Goal: Transaction & Acquisition: Purchase product/service

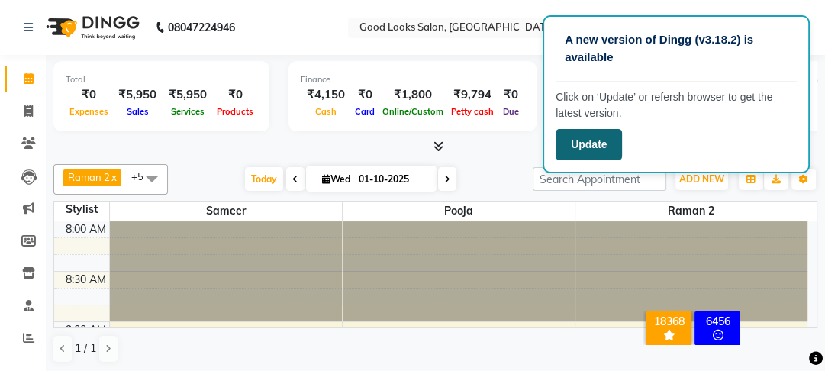
click at [601, 146] on button "Update" at bounding box center [588, 144] width 66 height 31
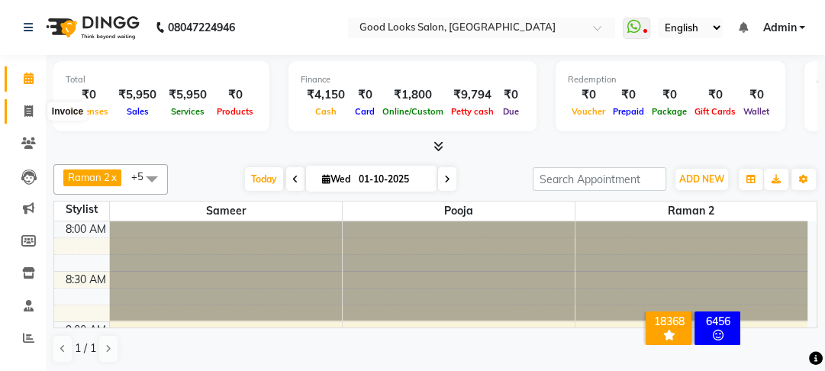
click at [27, 113] on icon at bounding box center [28, 110] width 8 height 11
select select "4230"
select select "service"
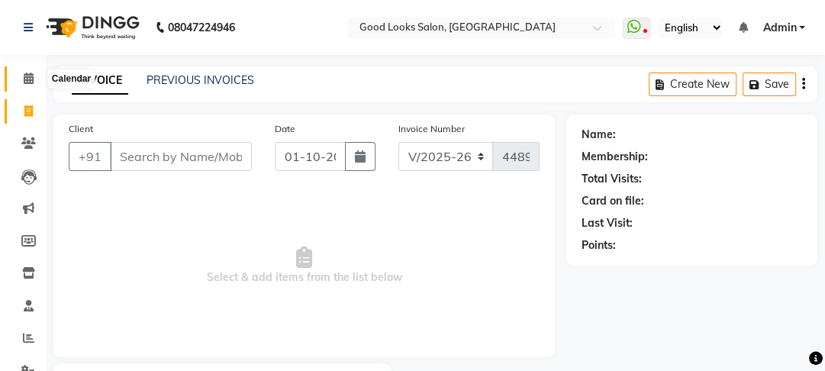
click at [29, 77] on icon at bounding box center [29, 77] width 10 height 11
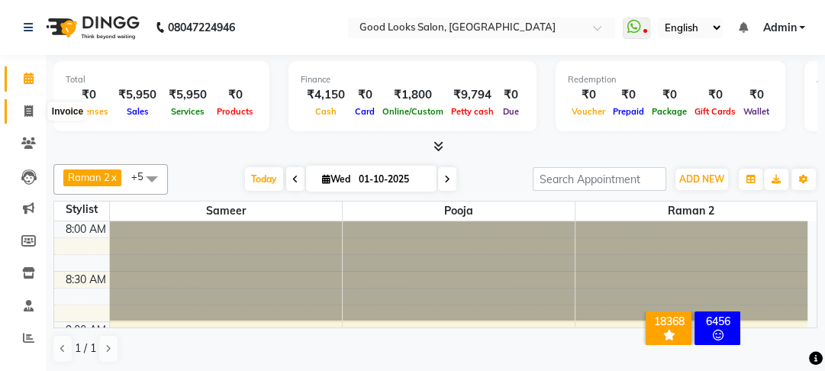
click at [34, 108] on span at bounding box center [28, 112] width 27 height 18
select select "4230"
select select "service"
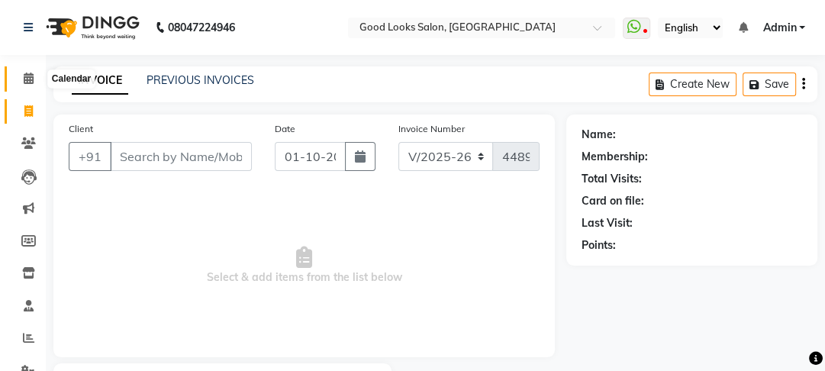
click at [21, 79] on span at bounding box center [28, 79] width 27 height 18
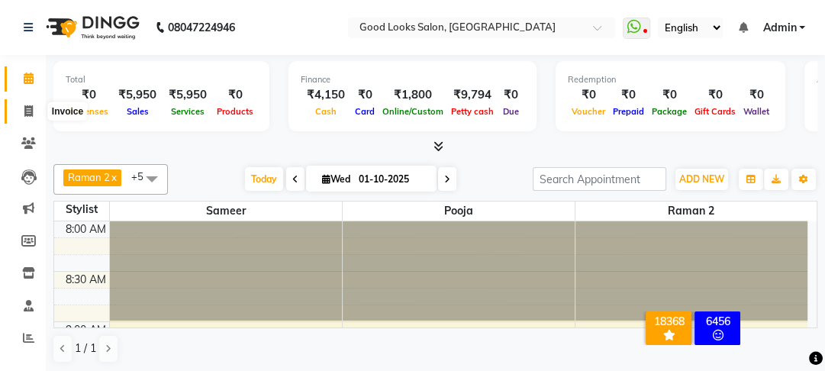
click at [32, 111] on icon at bounding box center [28, 110] width 8 height 11
select select "service"
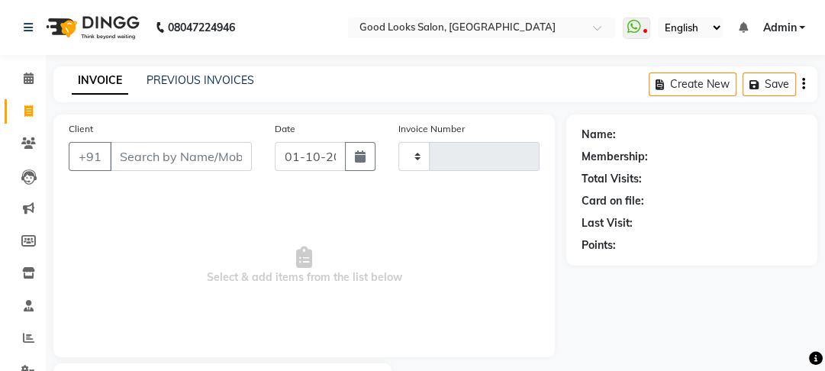
type input "4489"
select select "4230"
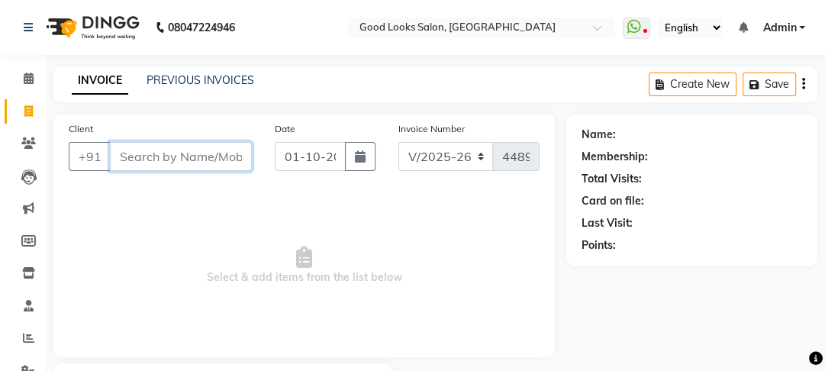
click at [150, 165] on input "Client" at bounding box center [181, 156] width 142 height 29
drag, startPoint x: 126, startPoint y: 162, endPoint x: 168, endPoint y: 186, distance: 48.5
click at [130, 165] on input "9997163" at bounding box center [142, 156] width 64 height 29
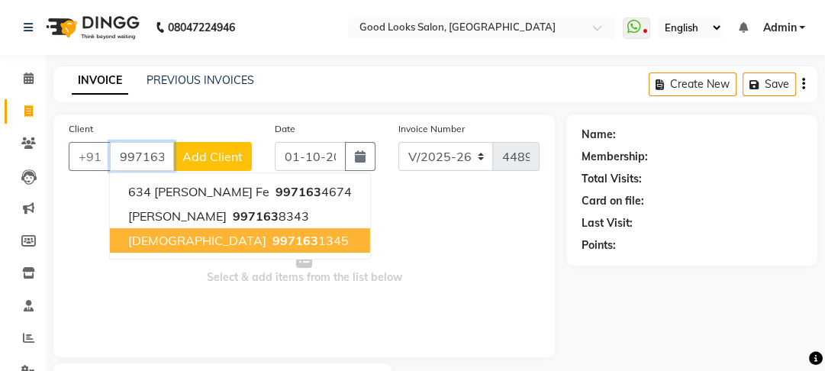
click at [274, 240] on button "female 997163 1345" at bounding box center [240, 240] width 260 height 24
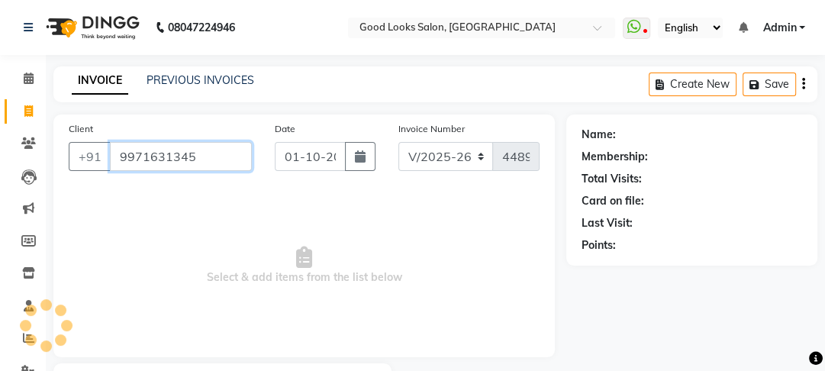
type input "9971631345"
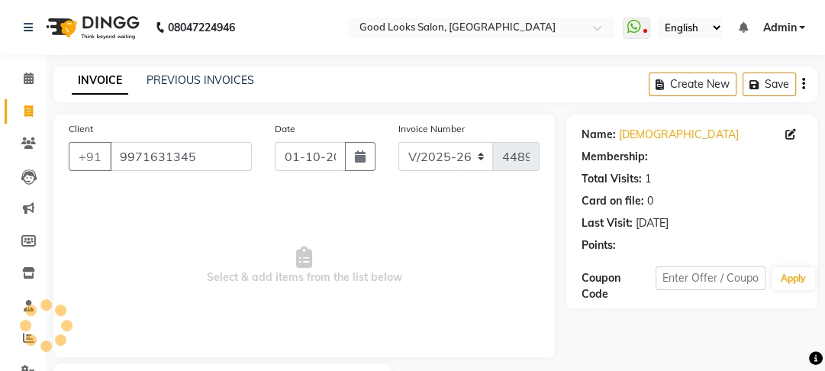
select select "1: Object"
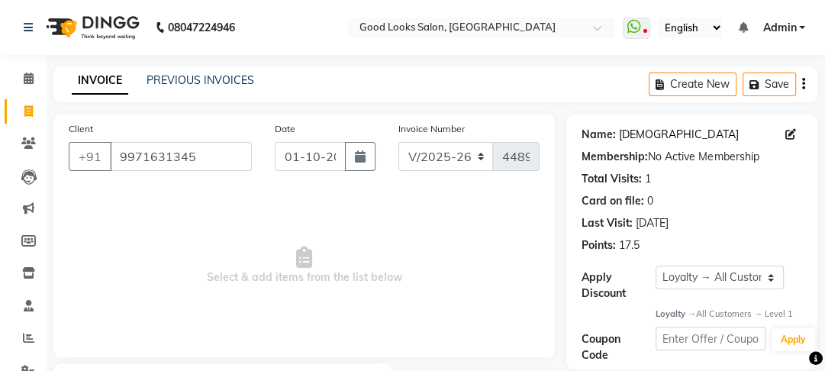
click at [641, 136] on link "Female" at bounding box center [678, 135] width 119 height 16
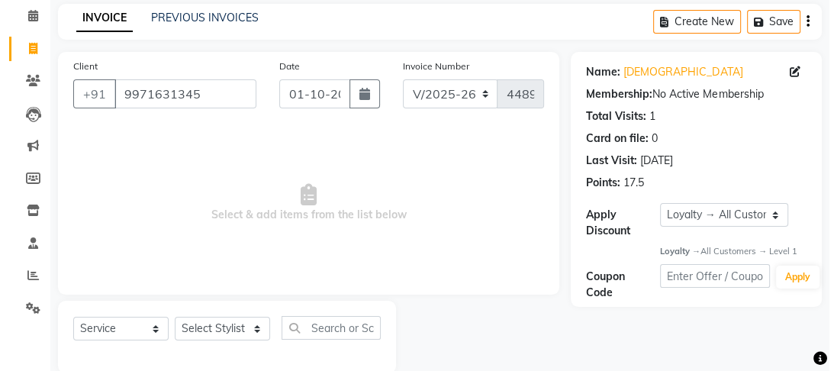
scroll to position [88, 0]
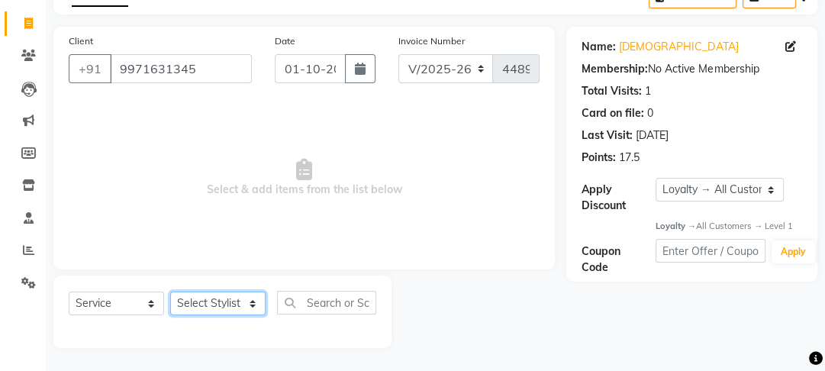
click at [214, 297] on select "Select Stylist Farahan Jyoti Manager Nihal Pooja Prachi Raman Raman 2 Reception…" at bounding box center [217, 303] width 95 height 24
click at [785, 50] on icon at bounding box center [790, 46] width 11 height 11
select select "female"
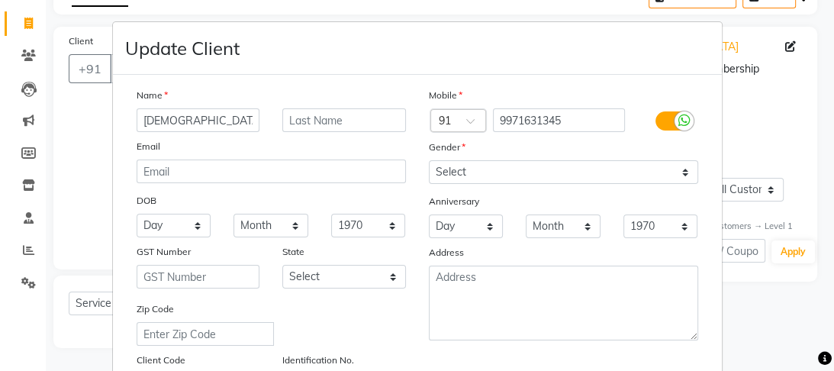
drag, startPoint x: 234, startPoint y: 127, endPoint x: 83, endPoint y: 127, distance: 151.0
click at [91, 127] on ngb-modal-window "Update Client Name female Email DOB Day 01 02 03 04 05 06 07 08 09 10 11 12 13 …" at bounding box center [417, 185] width 834 height 371
type input "o"
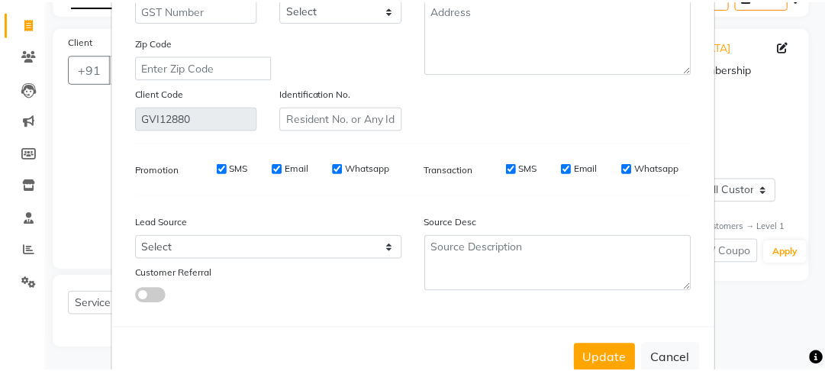
scroll to position [314, 0]
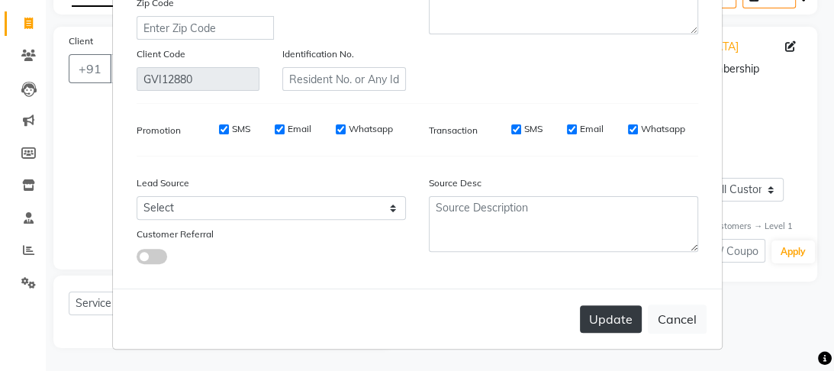
type input "pooja"
click at [604, 332] on button "Update" at bounding box center [611, 318] width 62 height 27
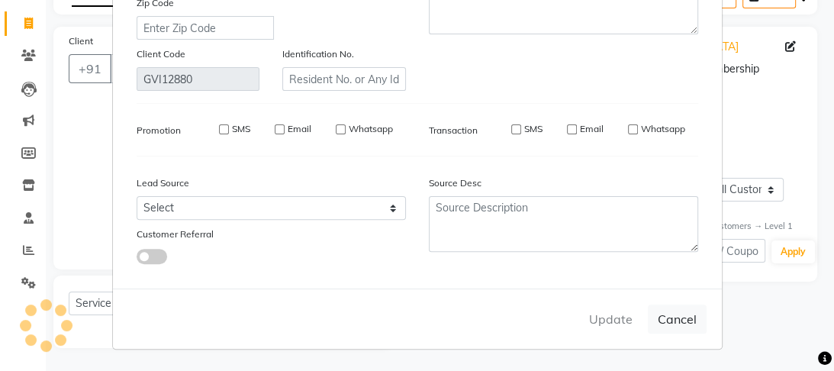
select select
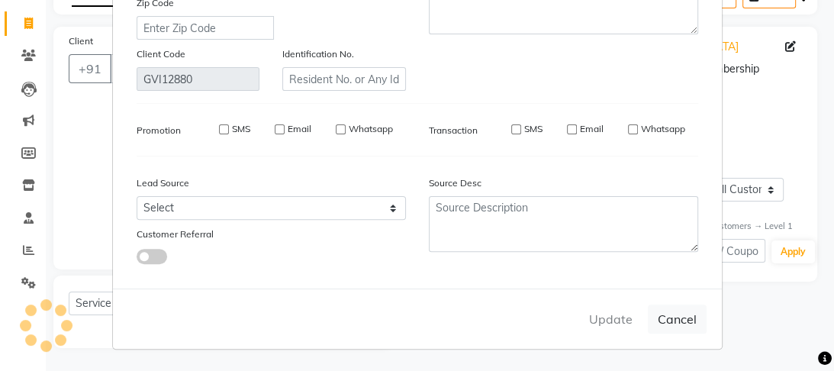
select select
checkbox input "false"
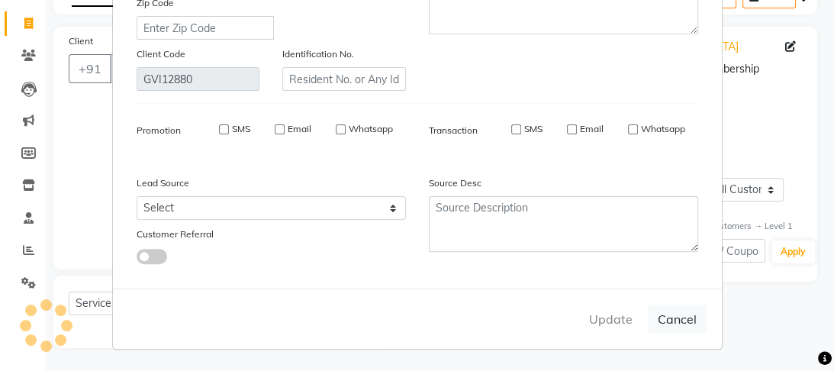
checkbox input "false"
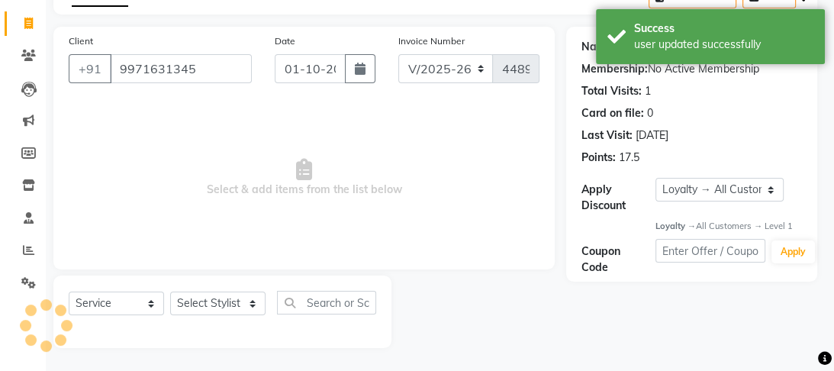
select select "1: Object"
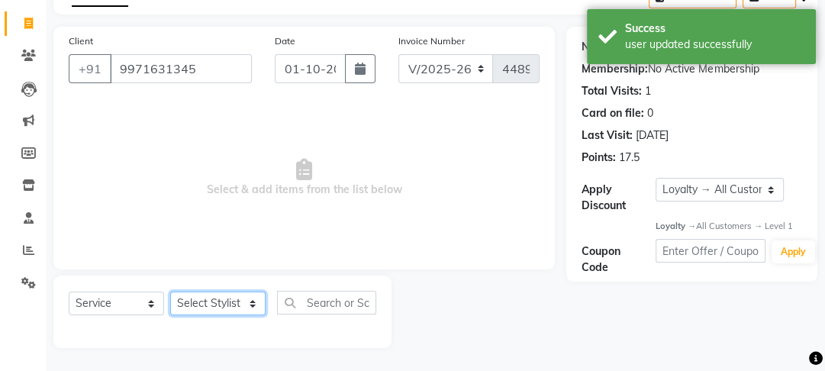
click at [207, 304] on select "Select Stylist Farahan Jyoti Manager Nihal Pooja Prachi Raman Raman 2 Reception…" at bounding box center [217, 303] width 95 height 24
select select "89434"
click at [170, 291] on select "Select Stylist Farahan Jyoti Manager Nihal Pooja Prachi Raman Raman 2 Reception…" at bounding box center [217, 303] width 95 height 24
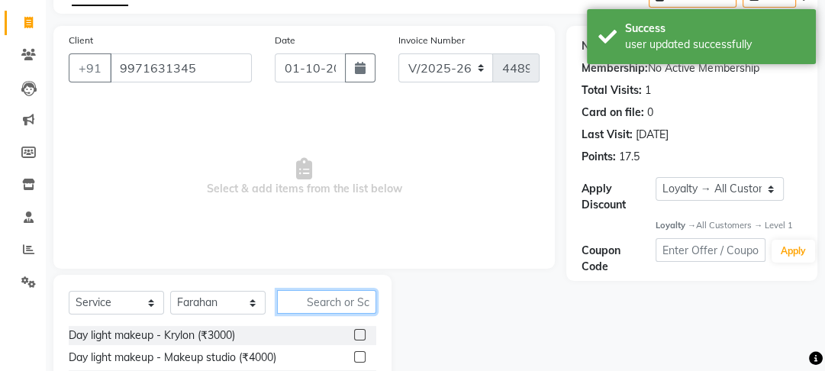
click at [303, 298] on input "text" at bounding box center [326, 302] width 99 height 24
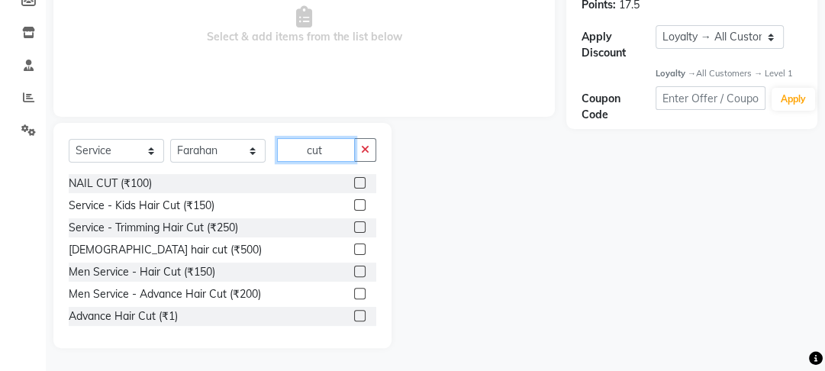
type input "cut"
click at [354, 246] on label at bounding box center [359, 248] width 11 height 11
click at [354, 246] on input "checkbox" at bounding box center [359, 250] width 10 height 10
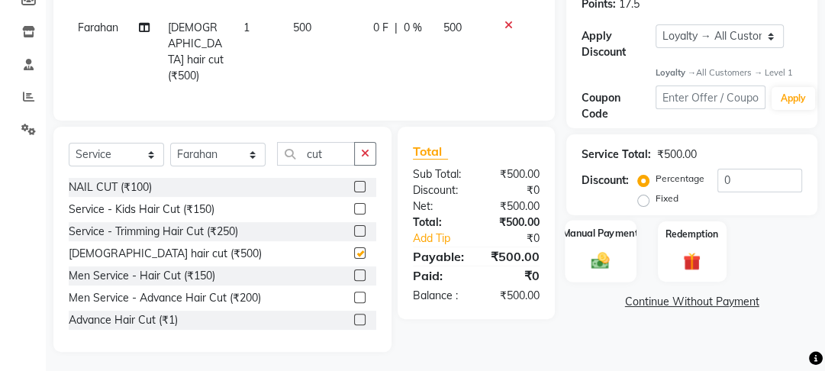
checkbox input "false"
click at [599, 230] on label "Manual Payment" at bounding box center [600, 234] width 76 height 14
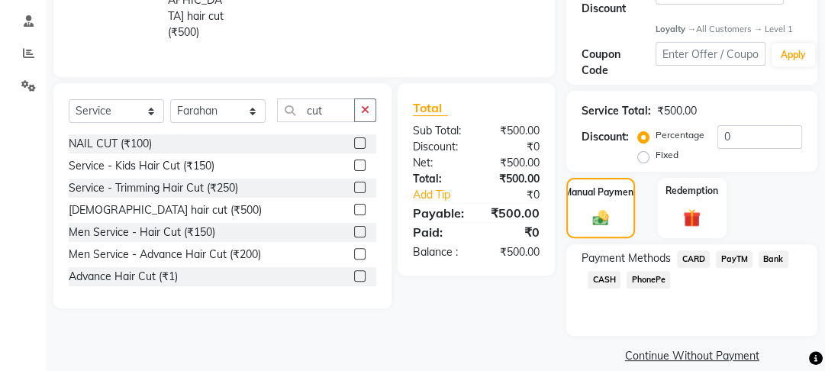
scroll to position [303, 0]
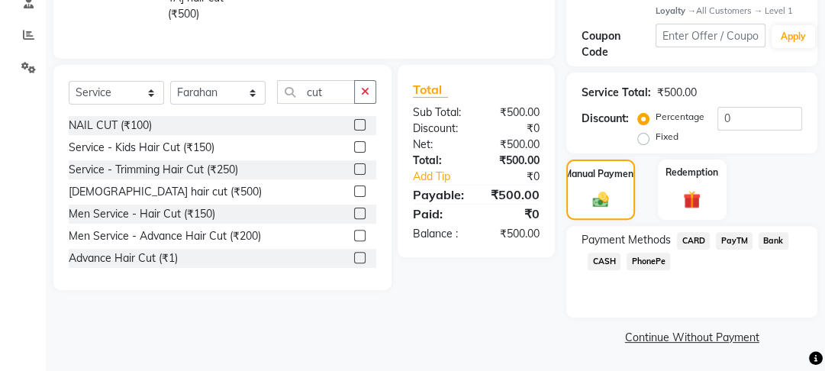
click at [606, 261] on span "CASH" at bounding box center [603, 261] width 33 height 18
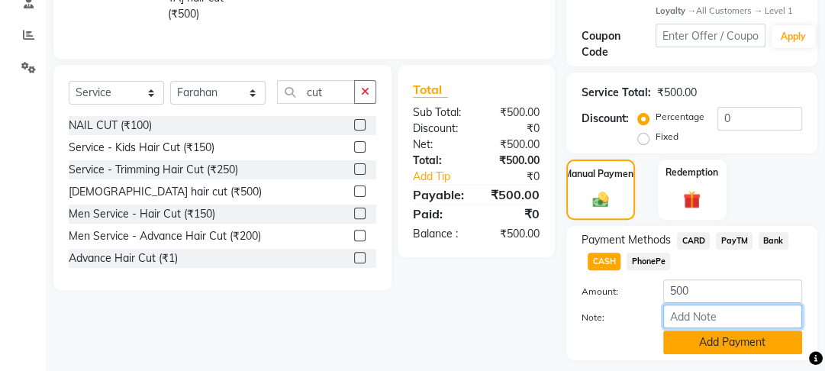
drag, startPoint x: 702, startPoint y: 327, endPoint x: 700, endPoint y: 336, distance: 8.7
click at [701, 332] on div "Amount: 500 Note: Add Payment" at bounding box center [691, 316] width 220 height 75
click at [699, 337] on button "Add Payment" at bounding box center [732, 342] width 139 height 24
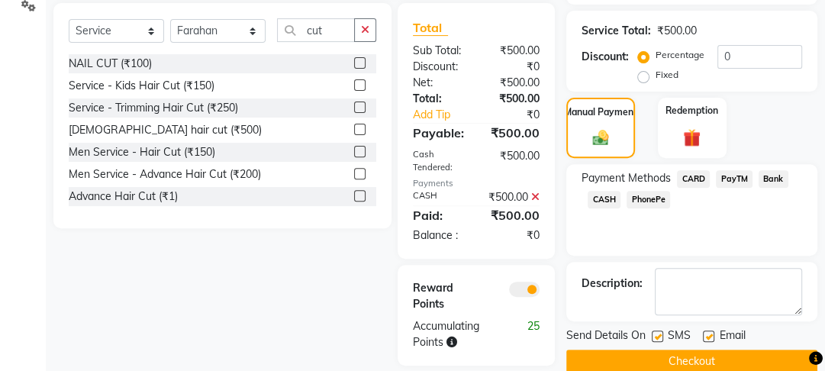
scroll to position [394, 0]
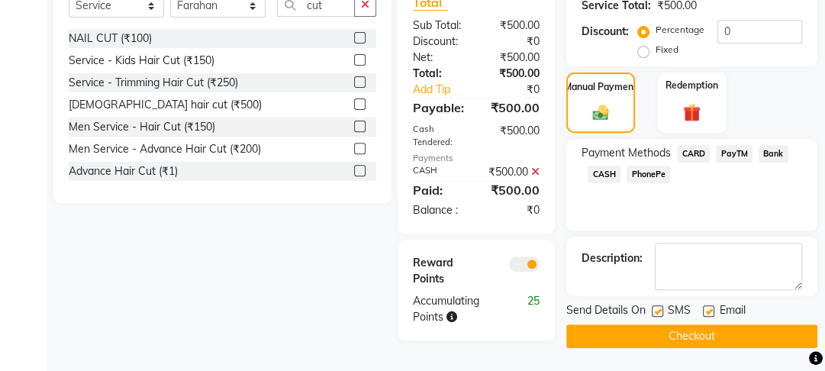
click at [706, 312] on div at bounding box center [708, 313] width 10 height 16
click at [706, 306] on label at bounding box center [708, 310] width 11 height 11
click at [706, 307] on input "checkbox" at bounding box center [708, 312] width 10 height 10
checkbox input "false"
click at [655, 305] on label at bounding box center [656, 310] width 11 height 11
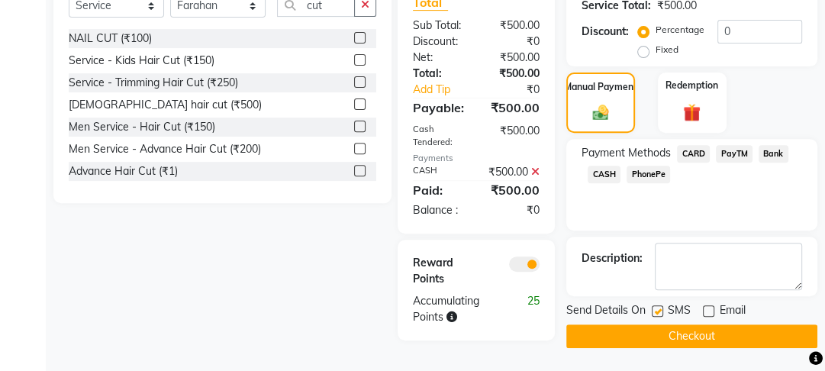
click at [655, 307] on input "checkbox" at bounding box center [656, 312] width 10 height 10
checkbox input "false"
click at [651, 327] on button "Checkout" at bounding box center [691, 336] width 251 height 24
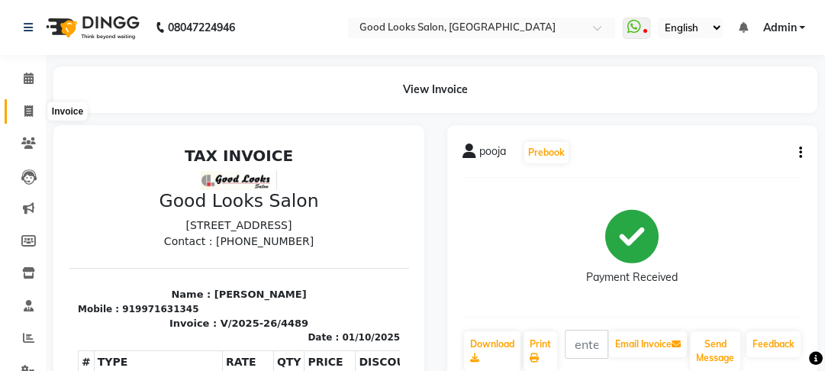
click at [27, 103] on span at bounding box center [28, 112] width 27 height 18
select select "service"
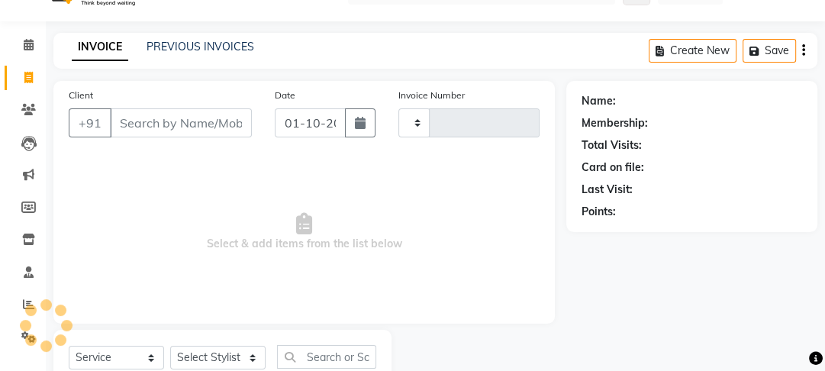
type input "4490"
select select "4230"
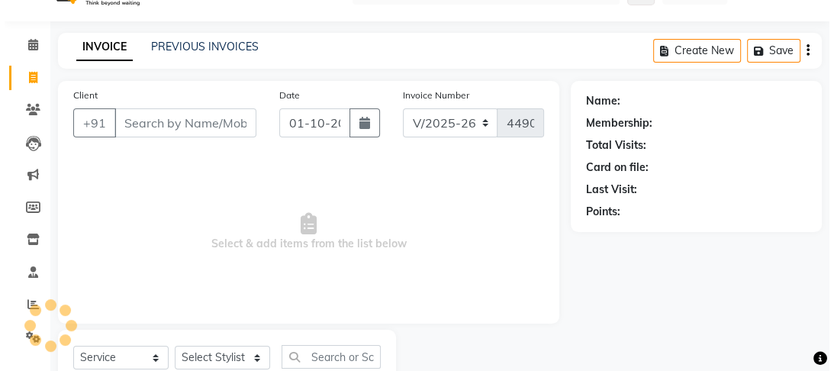
scroll to position [88, 0]
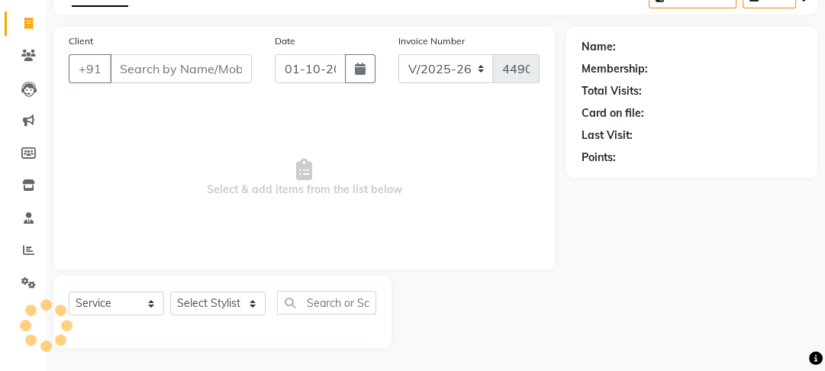
click at [186, 72] on input "Client" at bounding box center [181, 68] width 142 height 29
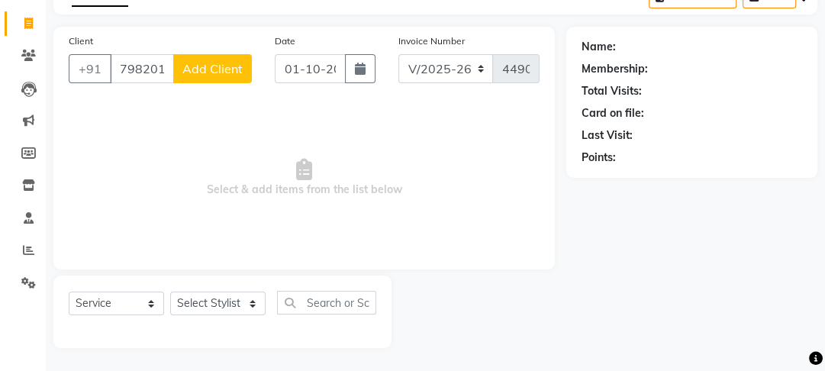
type input "7982010"
click at [185, 72] on span "Add Client" at bounding box center [212, 68] width 60 height 15
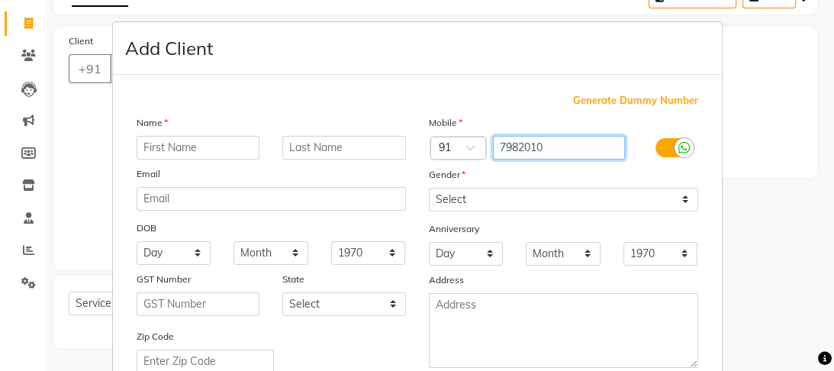
click at [577, 146] on input "7982010" at bounding box center [559, 148] width 132 height 24
type input "7982010275"
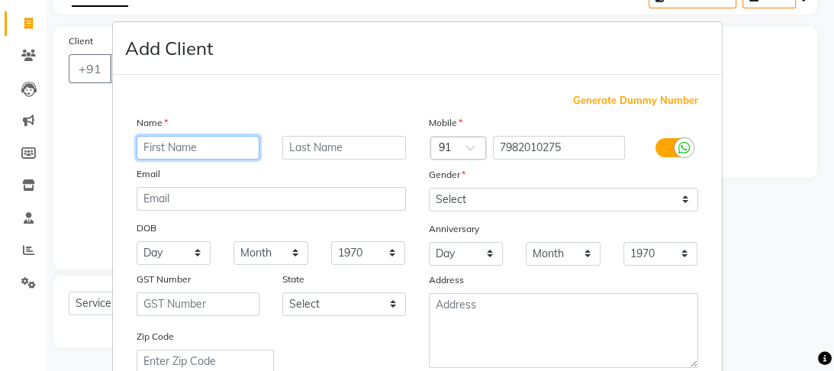
click at [198, 146] on input "text" at bounding box center [199, 148] width 124 height 24
type input "yash"
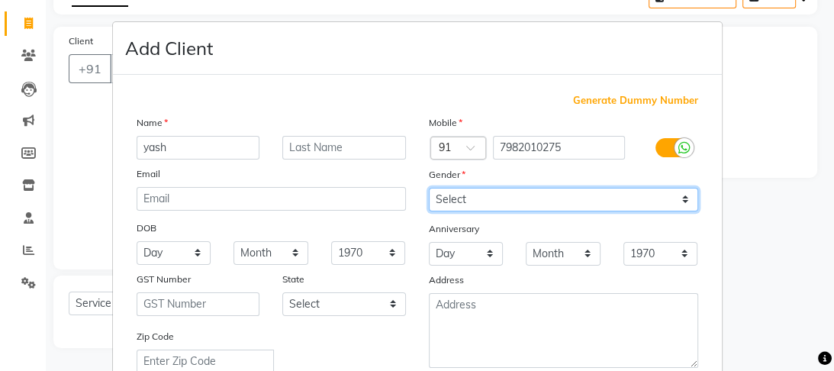
click at [509, 201] on select "Select Male Female Other Prefer Not To Say" at bounding box center [563, 200] width 269 height 24
click at [429, 188] on select "Select Male Female Other Prefer Not To Say" at bounding box center [563, 200] width 269 height 24
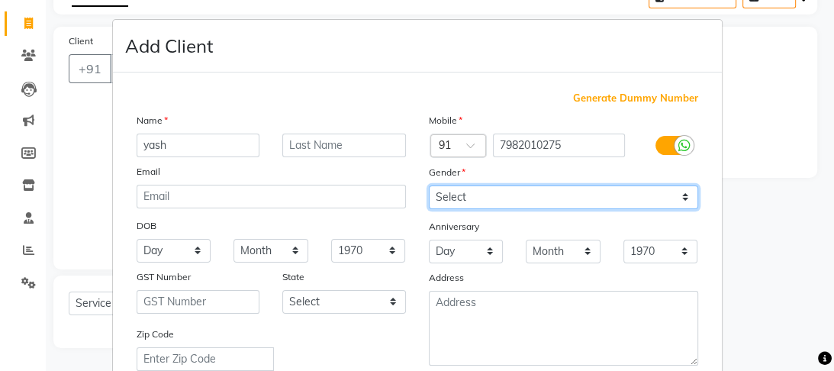
scroll to position [0, 0]
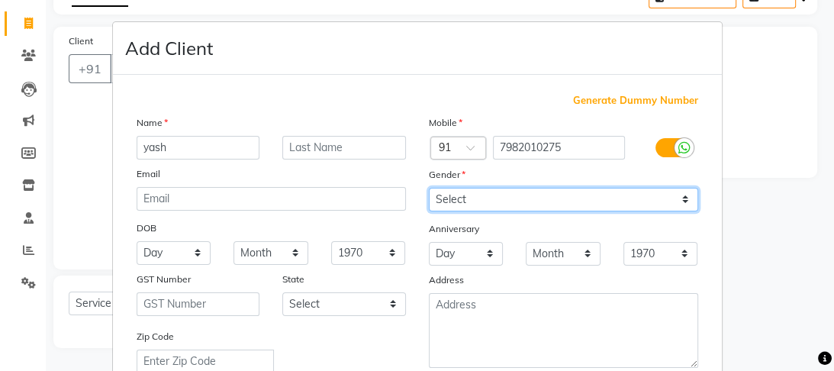
click at [557, 197] on select "Select Male Female Other Prefer Not To Say" at bounding box center [563, 200] width 269 height 24
select select "male"
click at [429, 188] on select "Select Male Female Other Prefer Not To Say" at bounding box center [563, 200] width 269 height 24
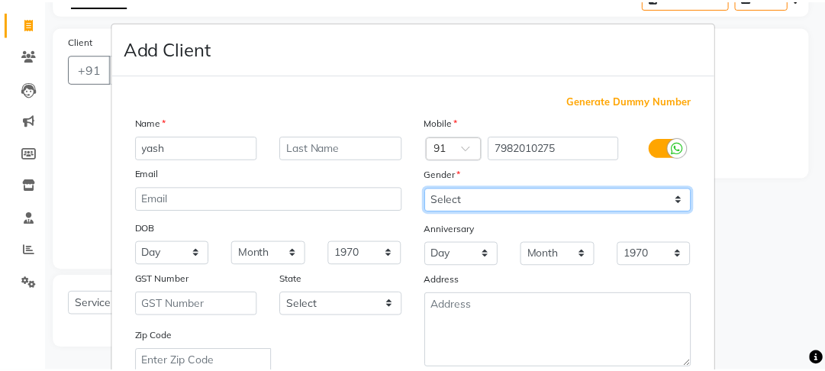
scroll to position [341, 0]
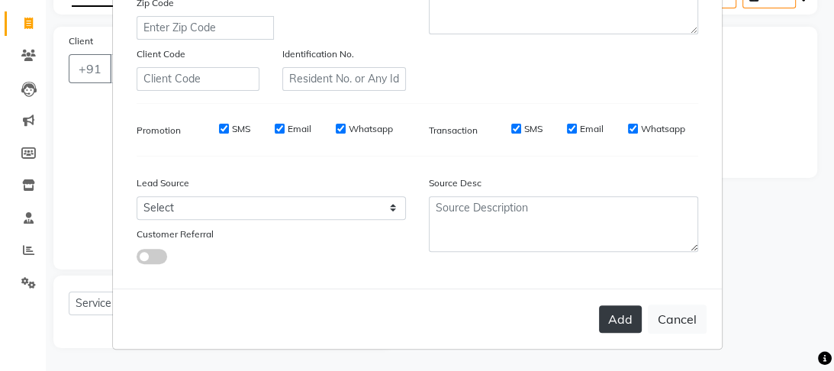
click at [610, 332] on button "Add" at bounding box center [620, 318] width 43 height 27
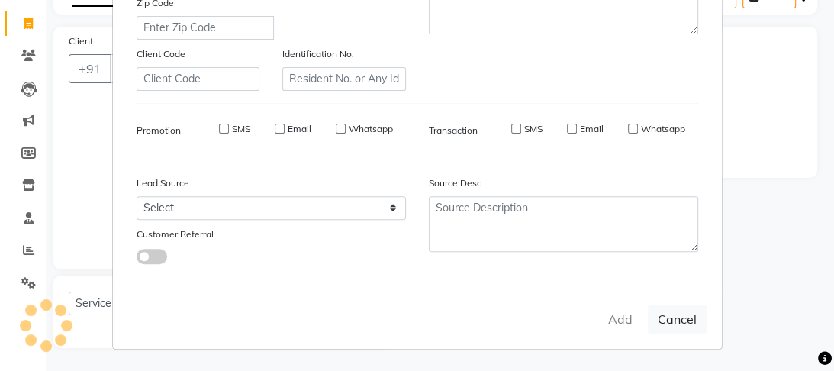
type input "7982010275"
select select
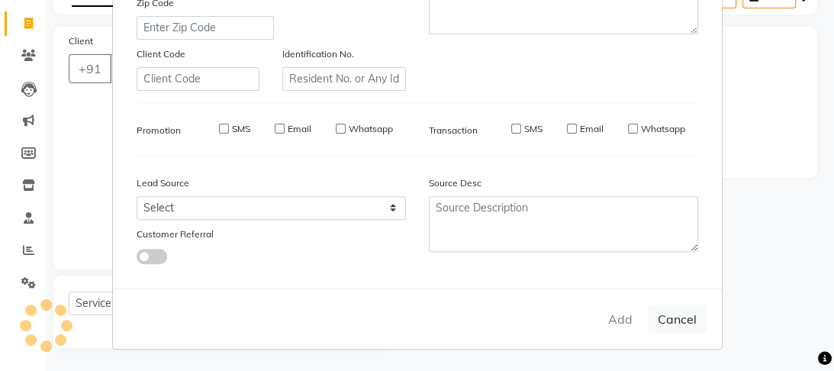
select select
checkbox input "false"
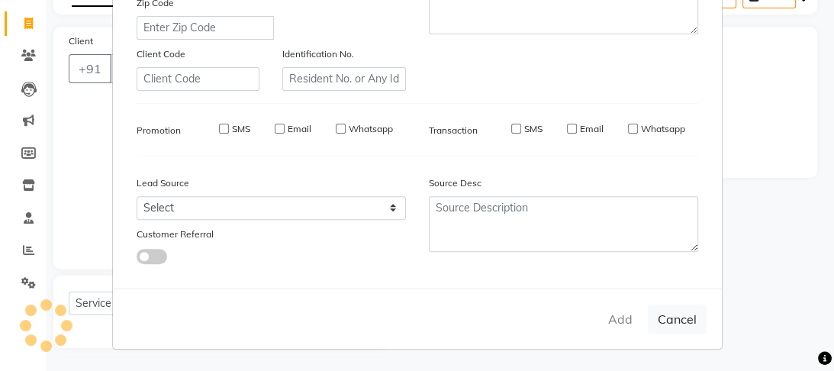
checkbox input "false"
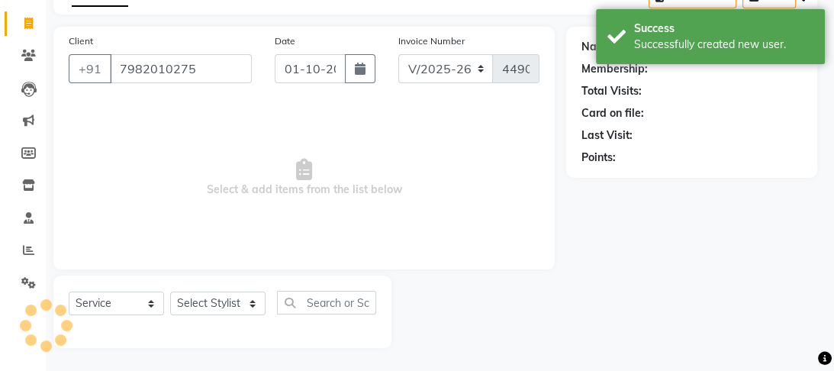
select select "1: Object"
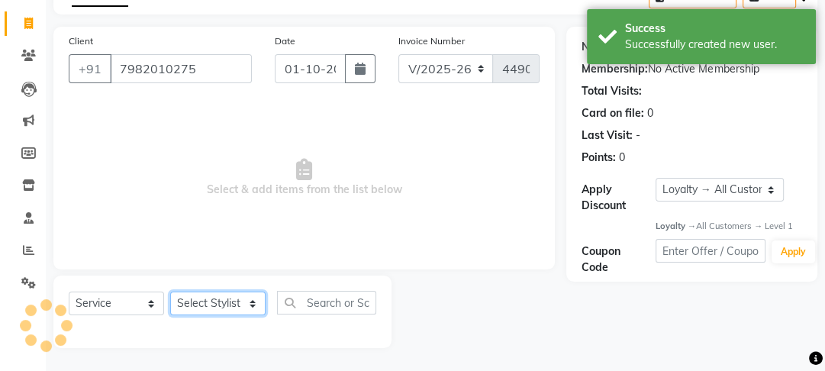
click at [218, 305] on select "Select Stylist Farahan Jyoti Manager Nihal Pooja Prachi Raman Raman 2 Reception…" at bounding box center [217, 303] width 95 height 24
select select "79136"
click at [170, 291] on select "Select Stylist Farahan Jyoti Manager Nihal Pooja Prachi Raman Raman 2 Reception…" at bounding box center [217, 303] width 95 height 24
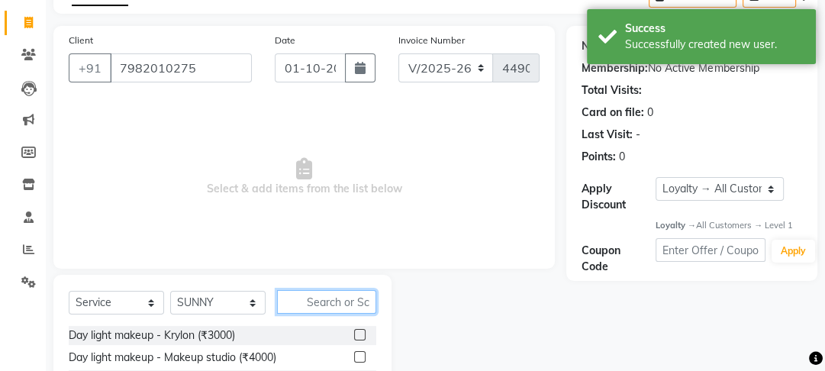
click at [287, 301] on input "text" at bounding box center [326, 302] width 99 height 24
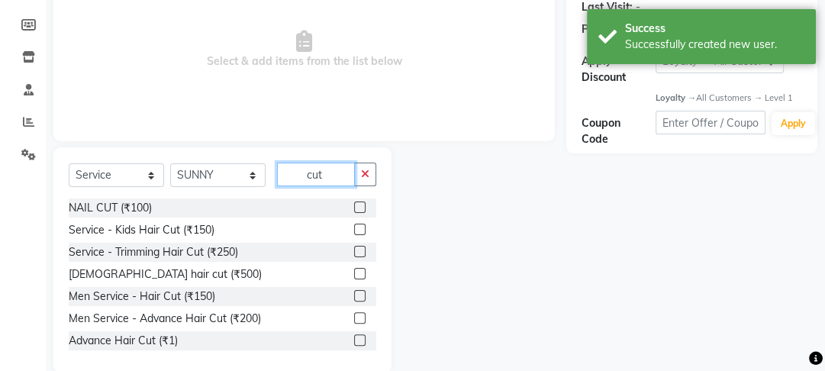
scroll to position [241, 0]
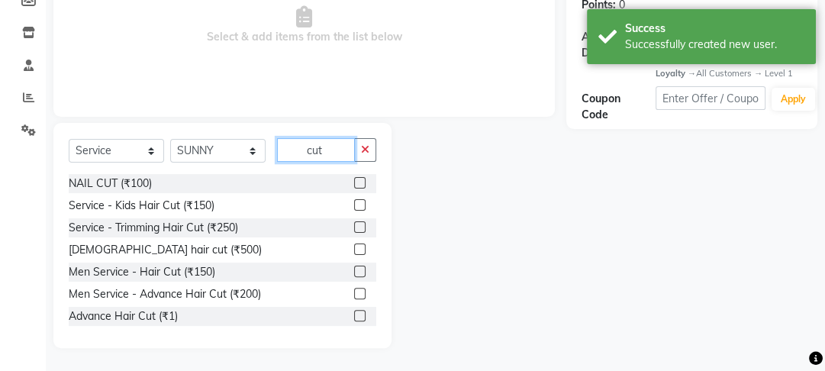
type input "cut"
click at [354, 199] on label at bounding box center [359, 204] width 11 height 11
click at [354, 201] on input "checkbox" at bounding box center [359, 206] width 10 height 10
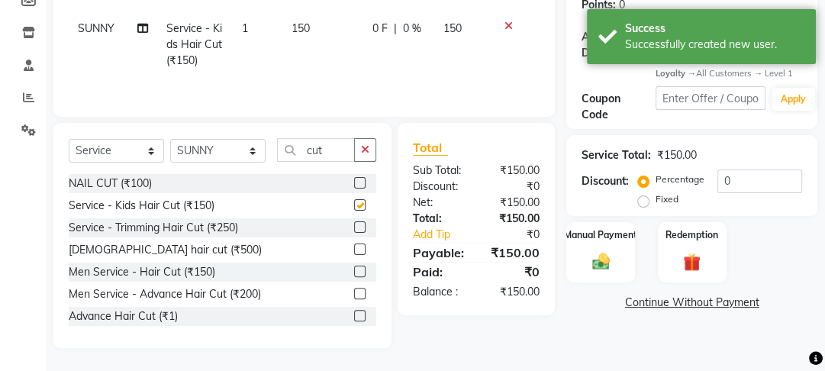
checkbox input "false"
click at [354, 290] on label at bounding box center [359, 293] width 11 height 11
click at [354, 290] on input "checkbox" at bounding box center [359, 294] width 10 height 10
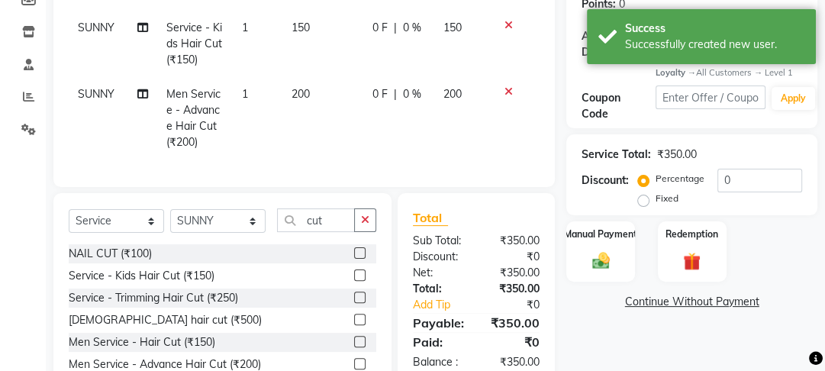
checkbox input "false"
click at [364, 45] on td "0 F | 0 %" at bounding box center [398, 44] width 71 height 66
select select "79136"
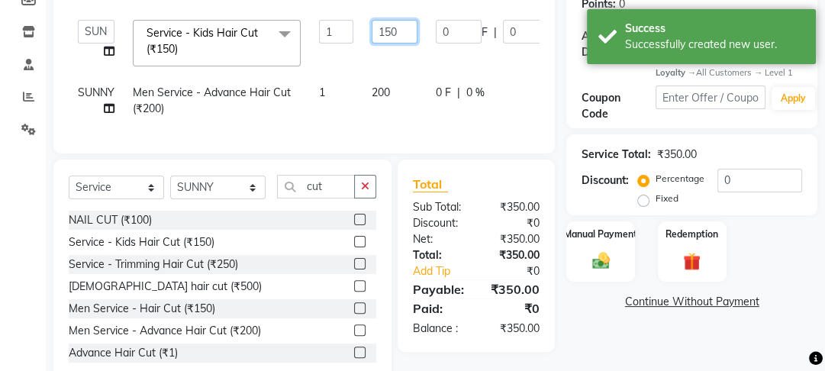
drag, startPoint x: 399, startPoint y: 28, endPoint x: 299, endPoint y: 34, distance: 100.1
click at [320, 34] on tr "Farahan Jyoti Manager Nihal Pooja Prachi Raman Raman 2 Reception Sameer SUNNY y…" at bounding box center [365, 43] width 593 height 65
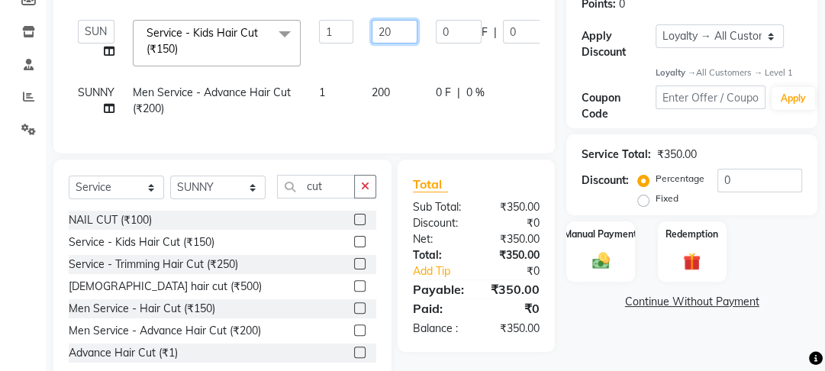
type input "200"
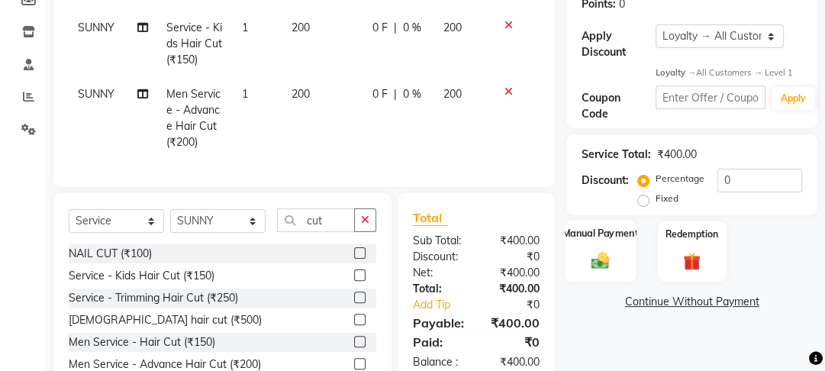
click at [598, 255] on img at bounding box center [601, 260] width 30 height 21
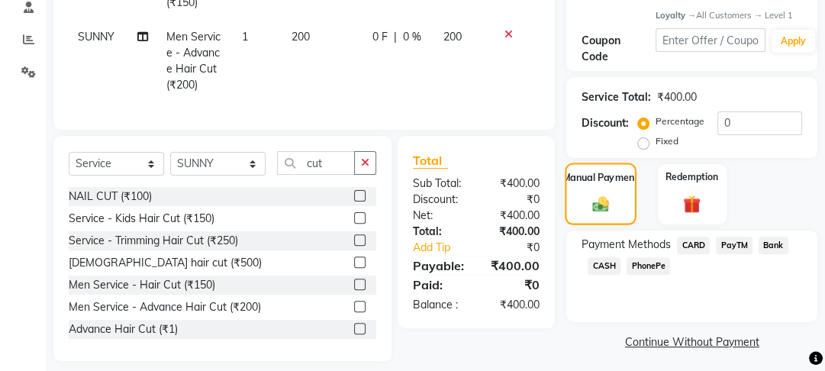
scroll to position [321, 0]
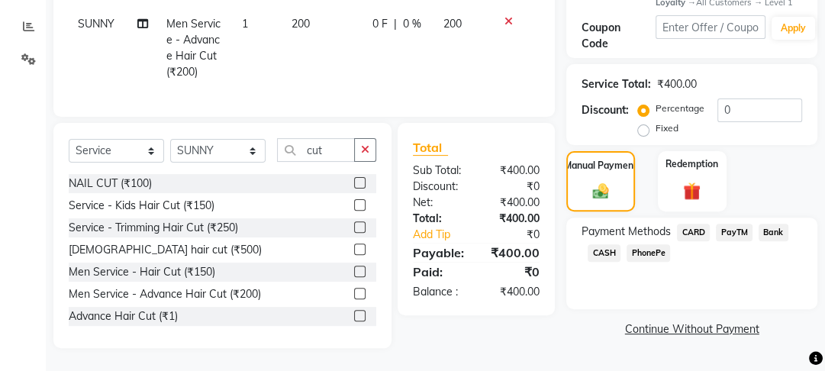
click at [601, 244] on span "CASH" at bounding box center [603, 253] width 33 height 18
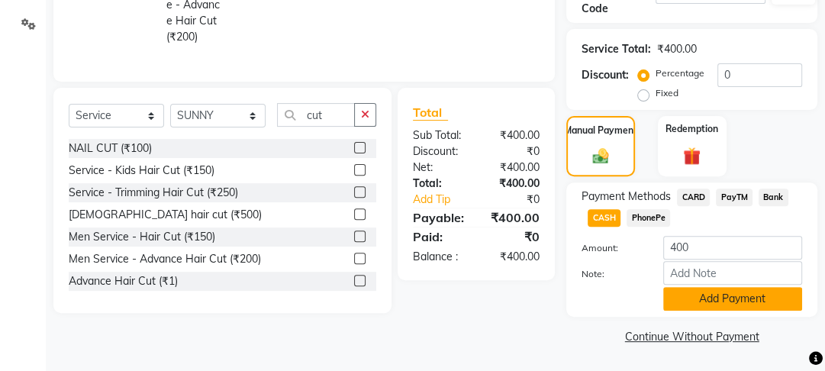
click at [712, 297] on button "Add Payment" at bounding box center [732, 299] width 139 height 24
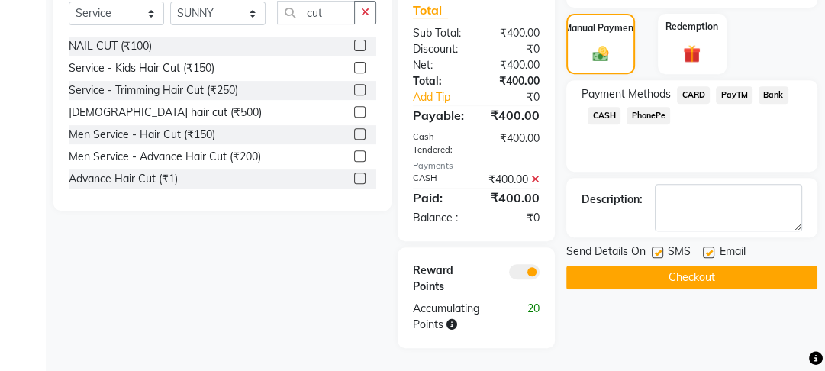
scroll to position [474, 0]
click at [705, 246] on label at bounding box center [708, 251] width 11 height 11
click at [705, 248] on input "checkbox" at bounding box center [708, 253] width 10 height 10
checkbox input "false"
click at [665, 243] on div "SMS" at bounding box center [676, 252] width 51 height 19
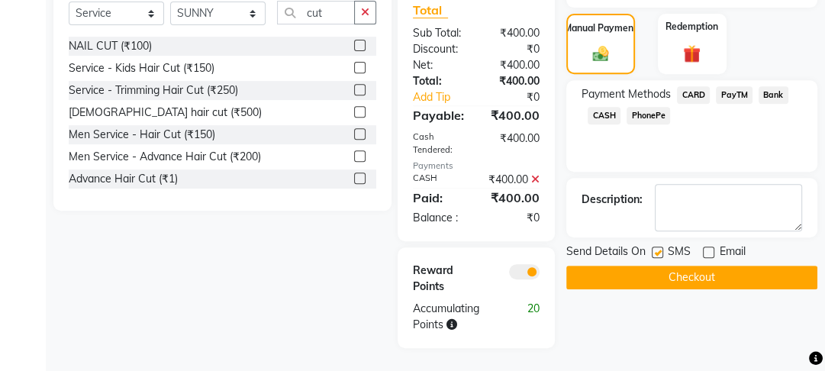
click at [661, 246] on label at bounding box center [656, 251] width 11 height 11
click at [661, 248] on input "checkbox" at bounding box center [656, 253] width 10 height 10
checkbox input "false"
click at [659, 265] on button "Checkout" at bounding box center [691, 277] width 251 height 24
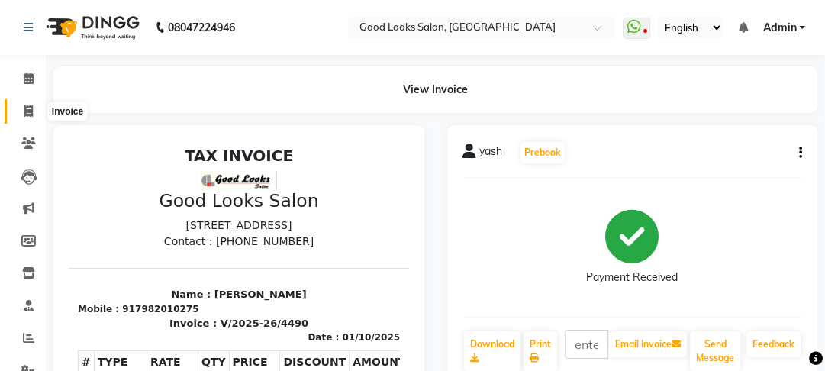
click at [19, 111] on span at bounding box center [28, 112] width 27 height 18
select select "service"
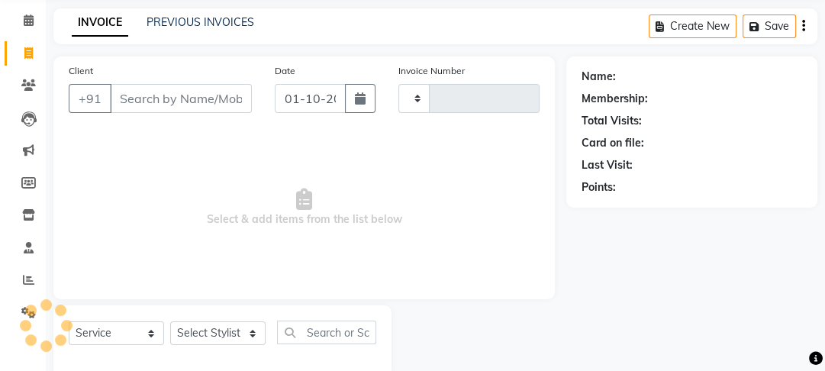
type input "4491"
select select "4230"
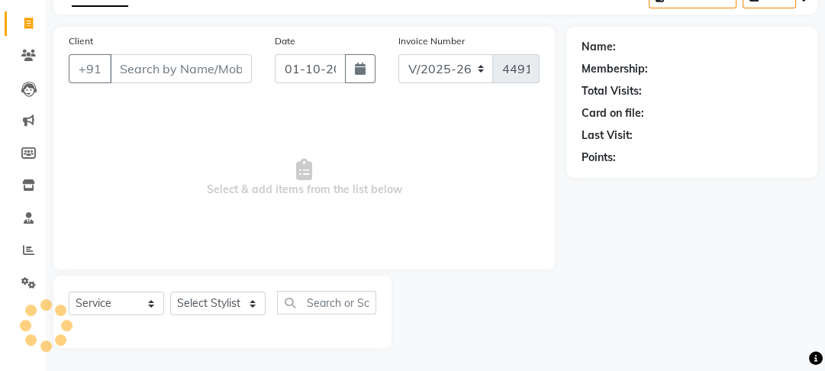
click at [180, 78] on input "Client" at bounding box center [181, 68] width 142 height 29
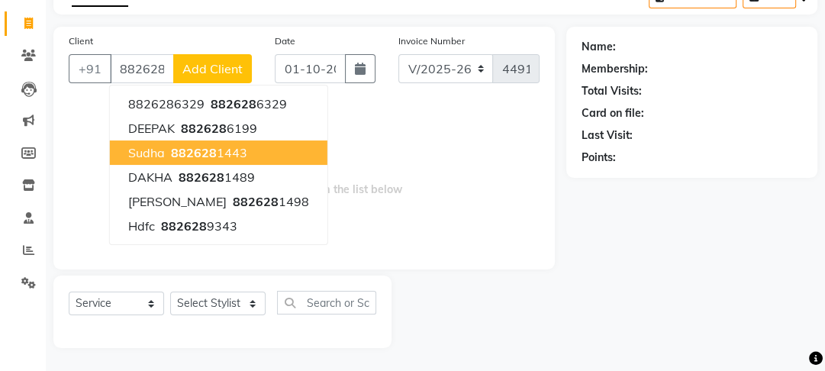
click at [231, 149] on ngb-highlight "882628 1443" at bounding box center [207, 152] width 79 height 15
type input "8826281443"
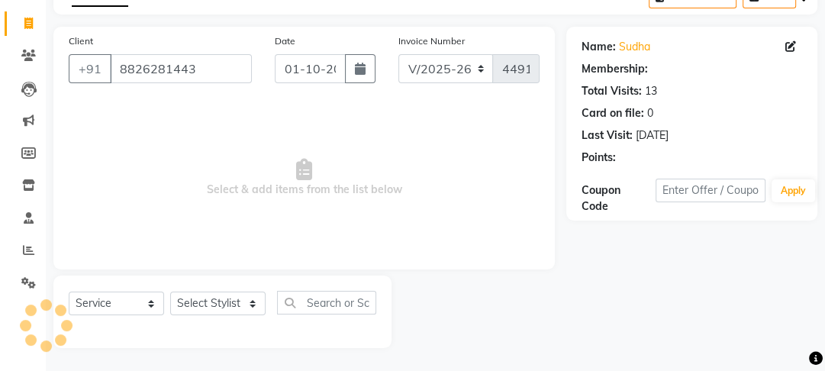
select select "1: Object"
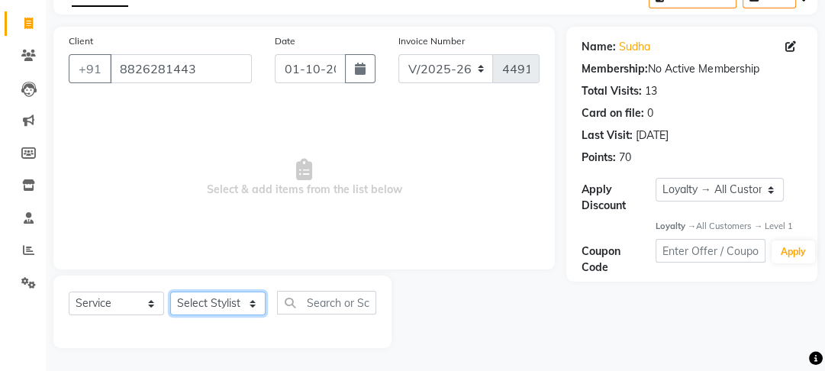
click at [207, 306] on select "Select Stylist Farahan Jyoti Manager Nihal Pooja Prachi Raman Raman 2 Reception…" at bounding box center [217, 303] width 95 height 24
select select "43944"
click at [170, 291] on select "Select Stylist Farahan Jyoti Manager Nihal Pooja Prachi Raman Raman 2 Reception…" at bounding box center [217, 303] width 95 height 24
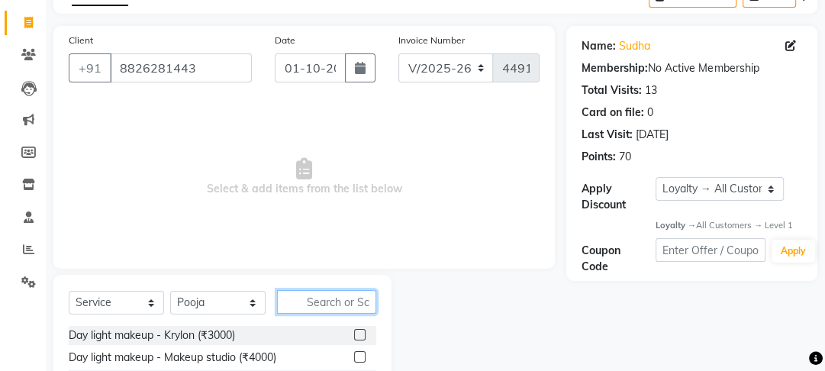
click at [326, 299] on input "text" at bounding box center [326, 302] width 99 height 24
type input "t"
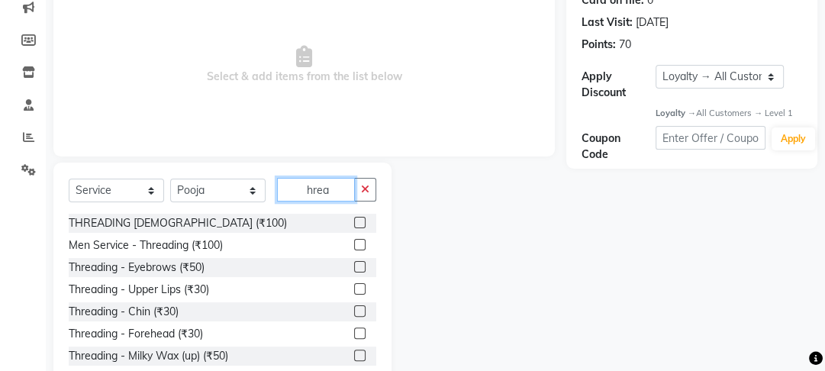
scroll to position [241, 0]
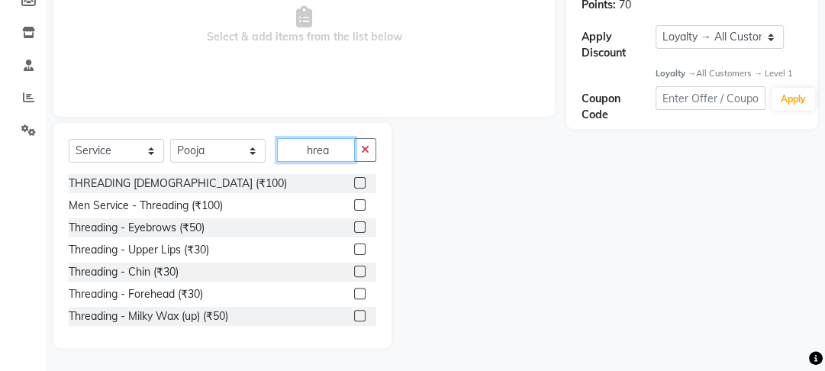
click at [307, 156] on input "hrea" at bounding box center [316, 150] width 78 height 24
type input "threa"
click at [354, 229] on label at bounding box center [359, 226] width 11 height 11
click at [354, 229] on input "checkbox" at bounding box center [359, 228] width 10 height 10
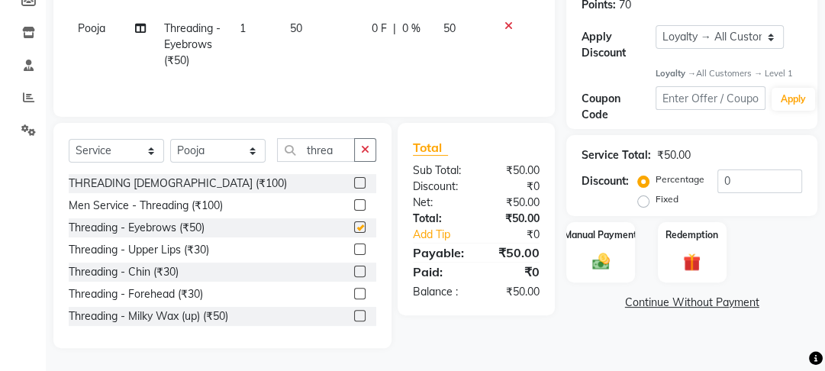
checkbox input "false"
click at [354, 314] on label at bounding box center [359, 315] width 11 height 11
click at [354, 314] on input "checkbox" at bounding box center [359, 316] width 10 height 10
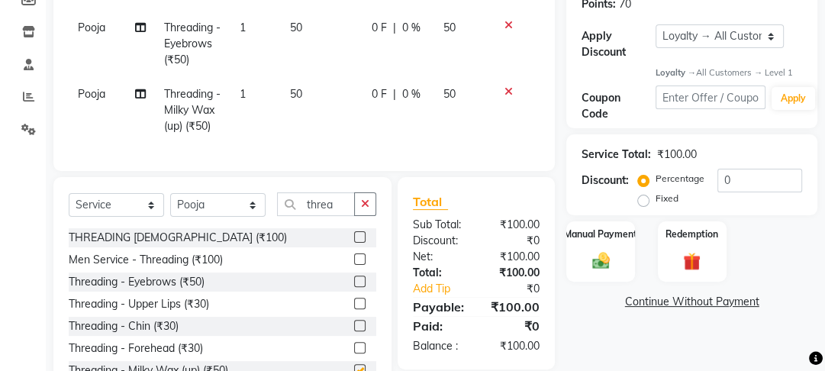
checkbox input "false"
click at [195, 211] on select "Select Stylist Farahan Jyoti Manager Nihal Pooja Prachi Raman Raman 2 Reception…" at bounding box center [217, 205] width 95 height 24
select select "70835"
click at [170, 203] on select "Select Stylist Farahan Jyoti Manager Nihal Pooja Prachi Raman Raman 2 Reception…" at bounding box center [217, 205] width 95 height 24
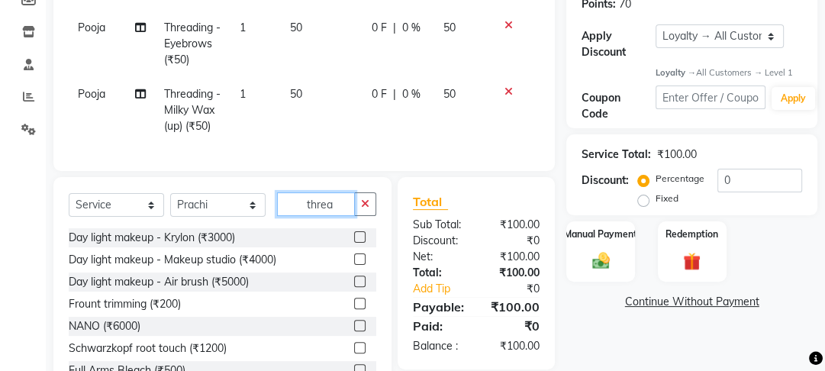
click at [336, 216] on input "threa" at bounding box center [316, 204] width 78 height 24
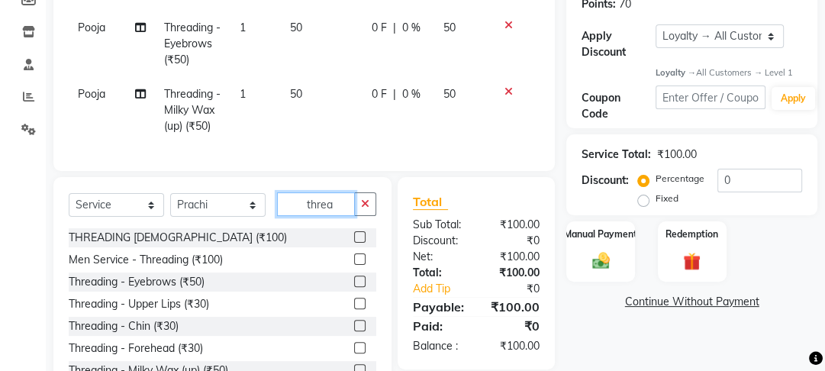
type input "threa"
drag, startPoint x: 348, startPoint y: 291, endPoint x: 479, endPoint y: 223, distance: 147.7
click at [354, 287] on label at bounding box center [359, 280] width 11 height 11
click at [354, 287] on input "checkbox" at bounding box center [359, 282] width 10 height 10
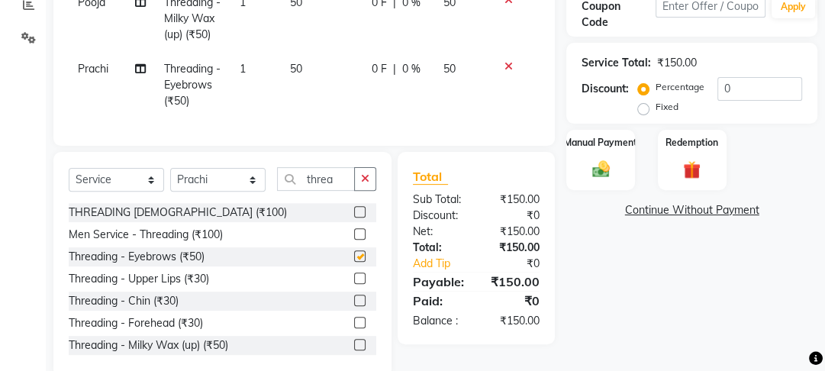
checkbox input "false"
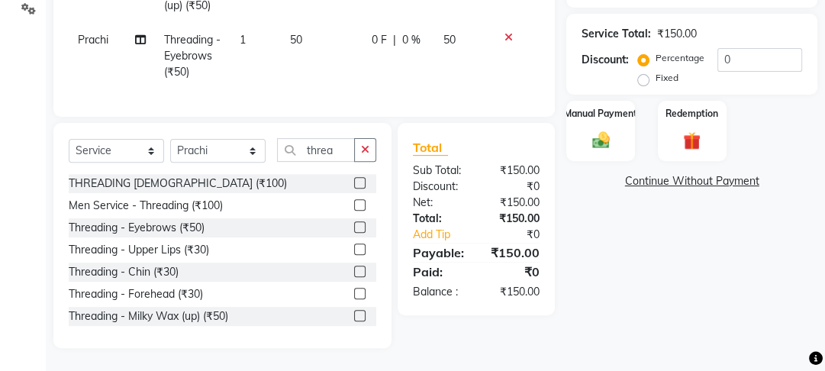
click at [354, 314] on label at bounding box center [359, 315] width 11 height 11
click at [354, 314] on input "checkbox" at bounding box center [359, 316] width 10 height 10
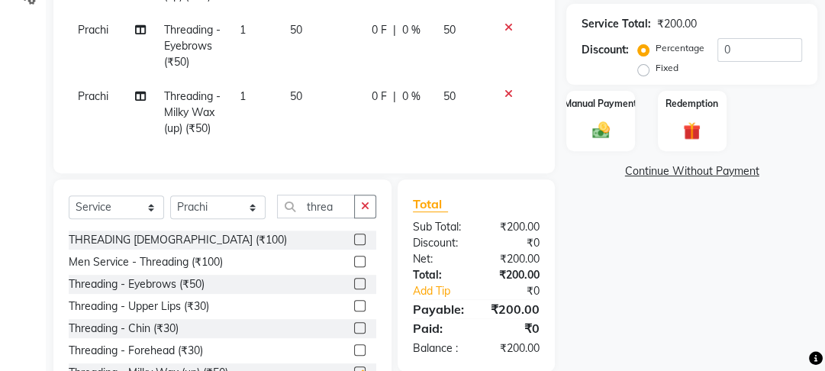
checkbox input "false"
click at [354, 355] on label at bounding box center [359, 349] width 11 height 11
click at [354, 355] on input "checkbox" at bounding box center [359, 351] width 10 height 10
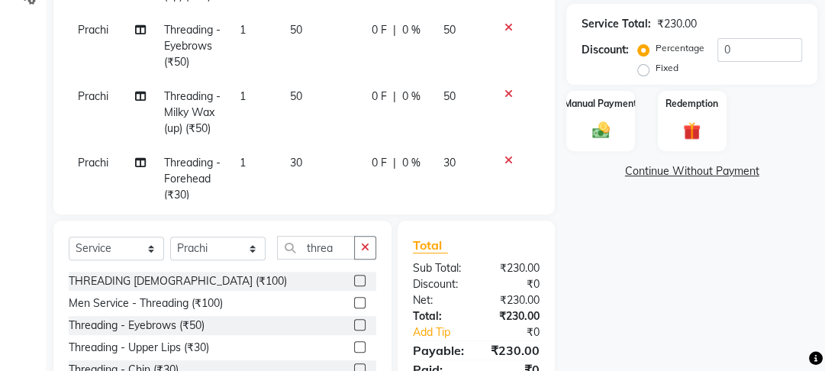
checkbox input "false"
click at [344, 117] on td "50" at bounding box center [322, 112] width 82 height 66
select select "70835"
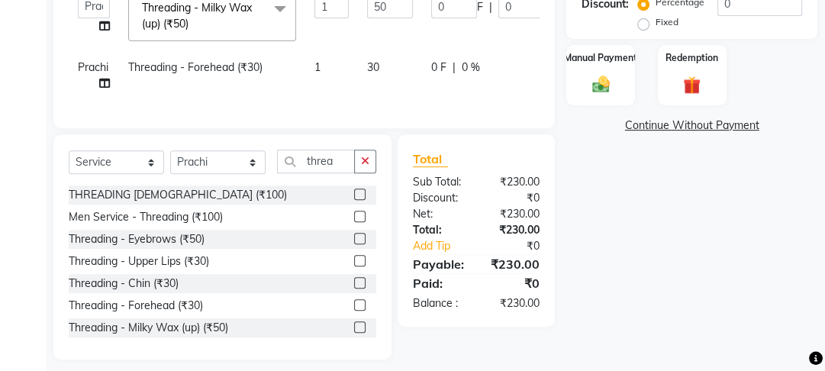
scroll to position [438, 0]
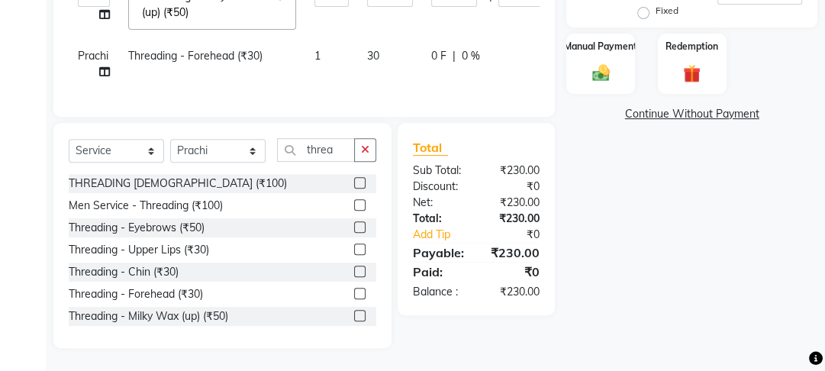
click at [386, 63] on td "30" at bounding box center [390, 64] width 64 height 50
select select "70835"
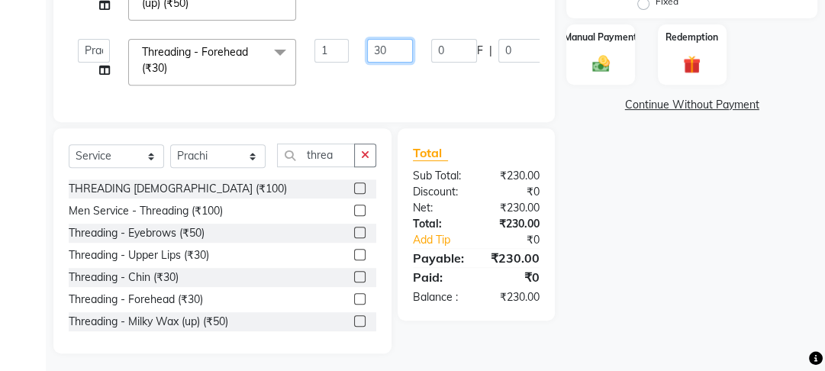
drag, startPoint x: 388, startPoint y: 56, endPoint x: 355, endPoint y: 59, distance: 32.2
click at [355, 59] on tr "Farahan Jyoti Manager Nihal Pooja Prachi Raman Raman 2 Reception Sameer SUNNY y…" at bounding box center [363, 62] width 588 height 65
type input "50"
click at [348, 65] on td "1" at bounding box center [331, 62] width 53 height 65
select select "70835"
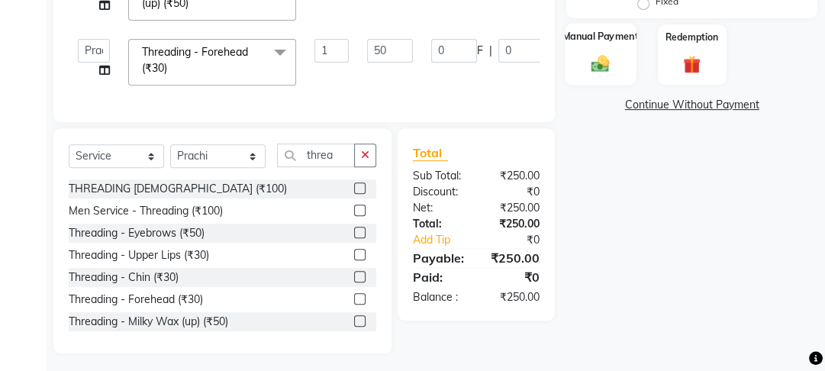
click at [588, 37] on label "Manual Payment" at bounding box center [600, 37] width 76 height 14
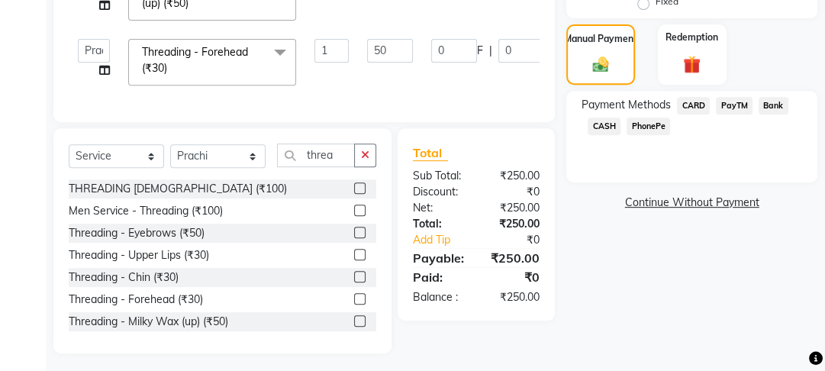
click at [747, 97] on span "PayTM" at bounding box center [734, 106] width 37 height 18
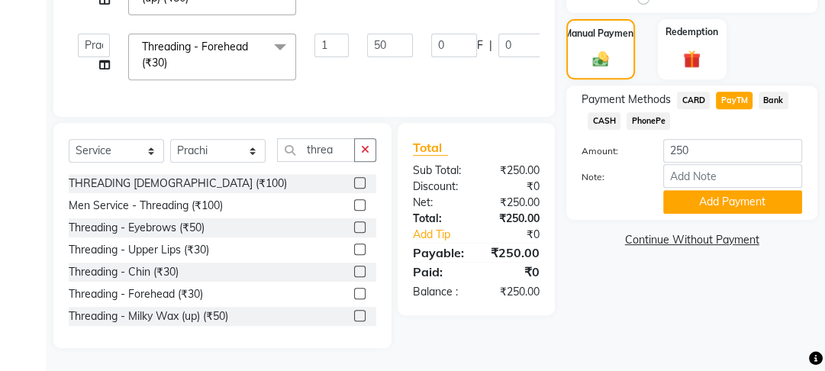
scroll to position [452, 0]
click at [699, 195] on button "Add Payment" at bounding box center [732, 202] width 139 height 24
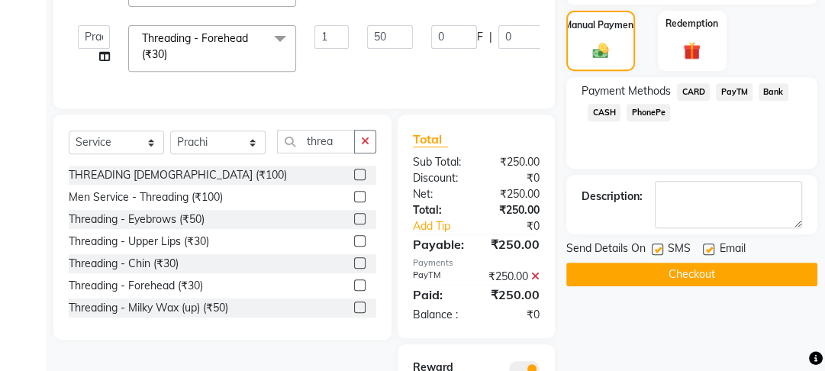
click at [705, 246] on label at bounding box center [708, 248] width 11 height 11
click at [705, 246] on input "checkbox" at bounding box center [708, 250] width 10 height 10
checkbox input "false"
click at [657, 243] on label at bounding box center [656, 248] width 11 height 11
click at [657, 245] on input "checkbox" at bounding box center [656, 250] width 10 height 10
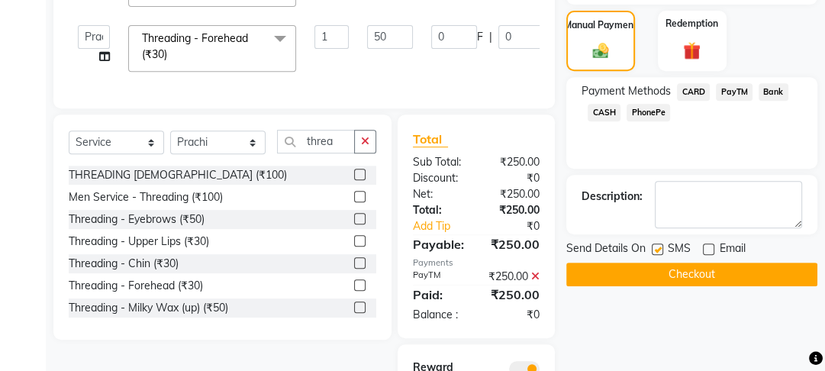
checkbox input "false"
click at [654, 269] on button "Checkout" at bounding box center [691, 274] width 251 height 24
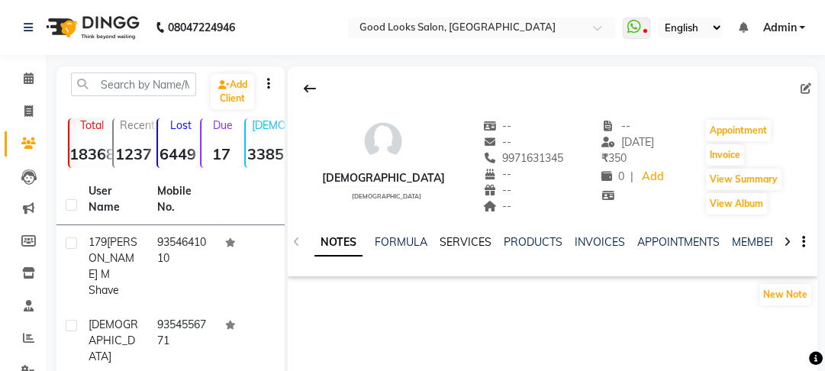
click at [462, 242] on link "SERVICES" at bounding box center [465, 242] width 52 height 14
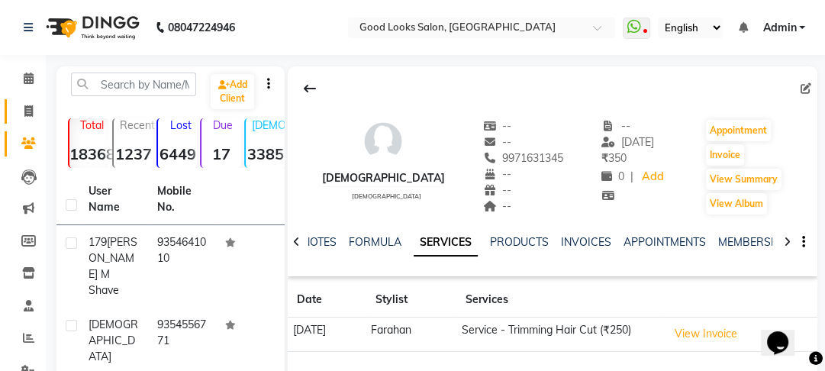
click at [28, 122] on link "Invoice" at bounding box center [23, 111] width 37 height 25
select select "4230"
select select "service"
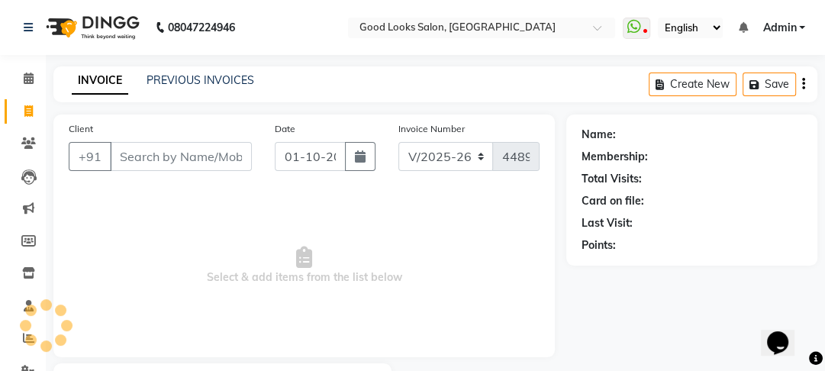
scroll to position [88, 0]
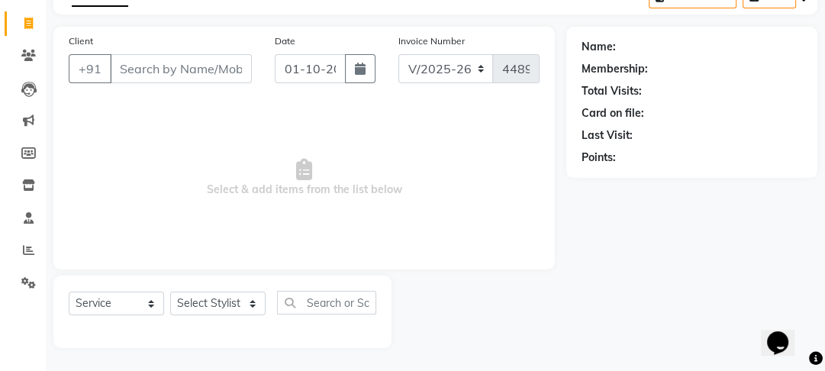
click at [150, 75] on input "Client" at bounding box center [181, 68] width 142 height 29
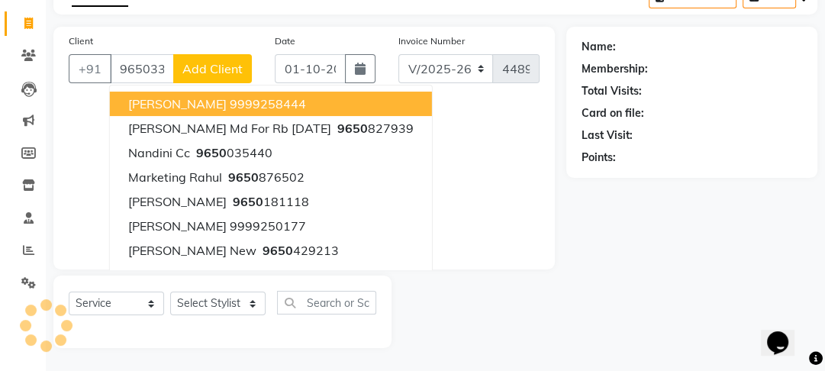
type input "9650333"
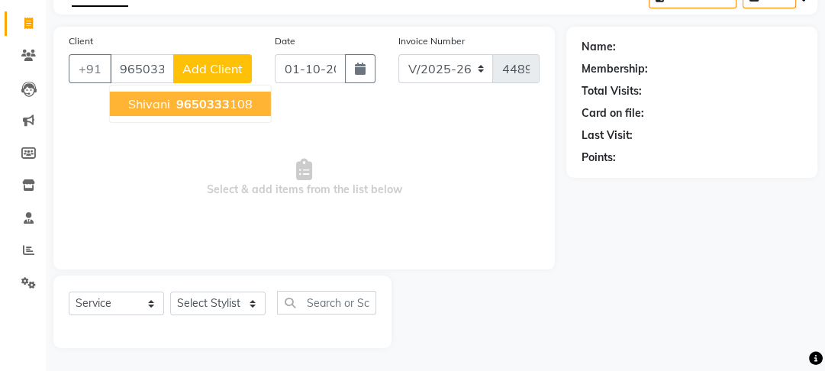
click at [153, 70] on input "9650333" at bounding box center [142, 68] width 64 height 29
